Goal: Information Seeking & Learning: Understand process/instructions

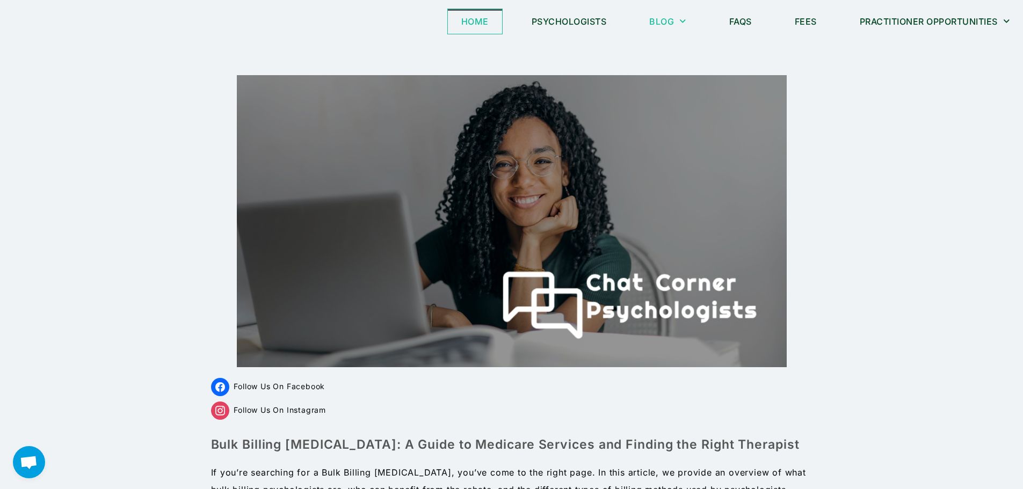
click at [462, 18] on link "Home" at bounding box center [475, 21] width 54 height 25
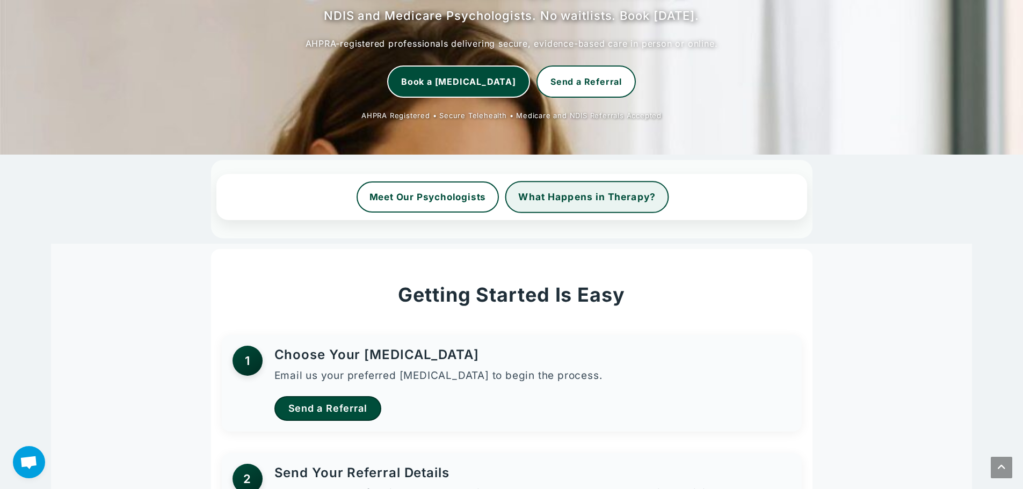
scroll to position [430, 0]
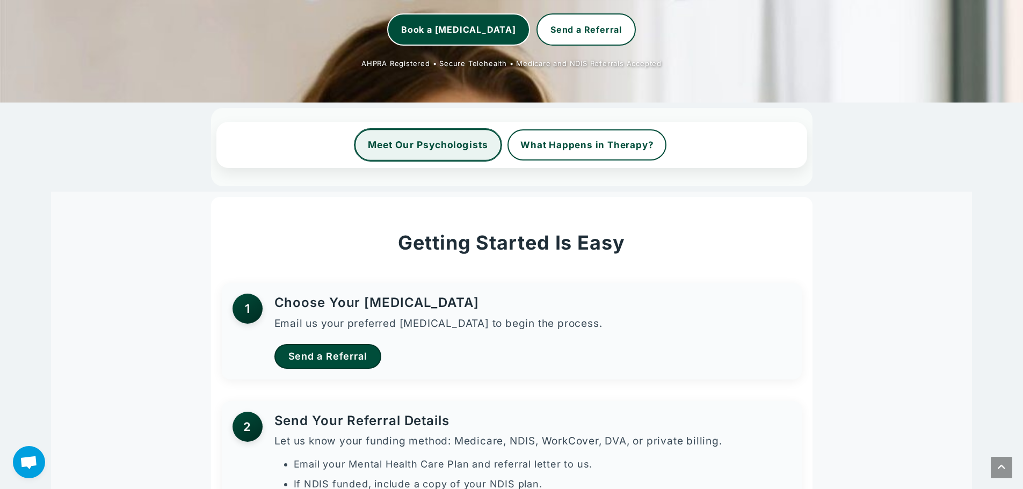
click at [459, 144] on link "Meet Our Psychologists" at bounding box center [427, 145] width 147 height 32
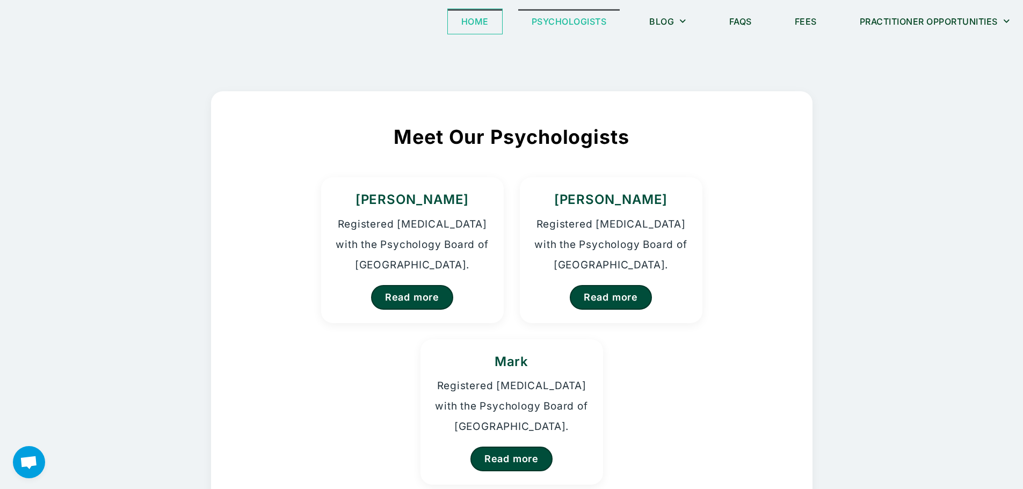
click at [474, 22] on link "Home" at bounding box center [475, 21] width 54 height 25
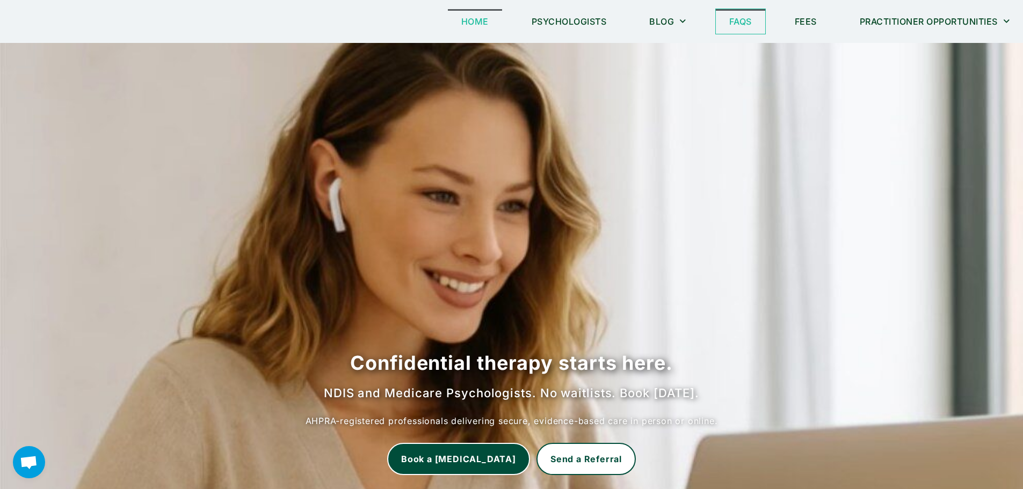
click at [740, 19] on link "FAQs" at bounding box center [740, 21] width 49 height 25
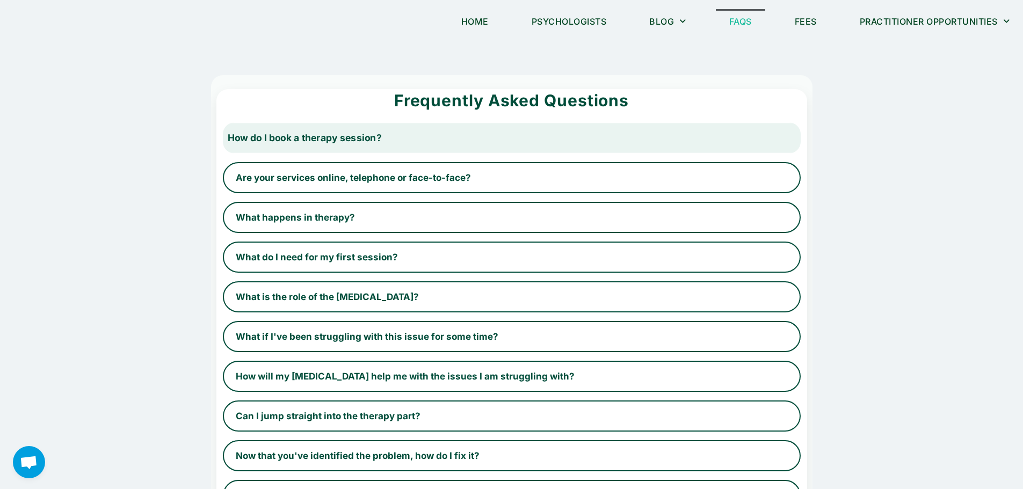
click at [331, 143] on button "How do I book a therapy session?" at bounding box center [511, 138] width 595 height 32
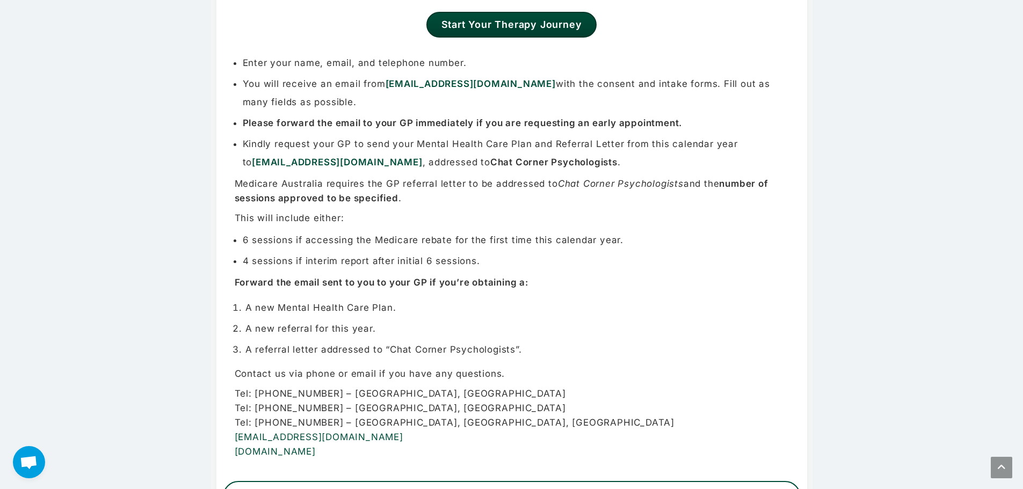
scroll to position [161, 0]
